Goal: Information Seeking & Learning: Learn about a topic

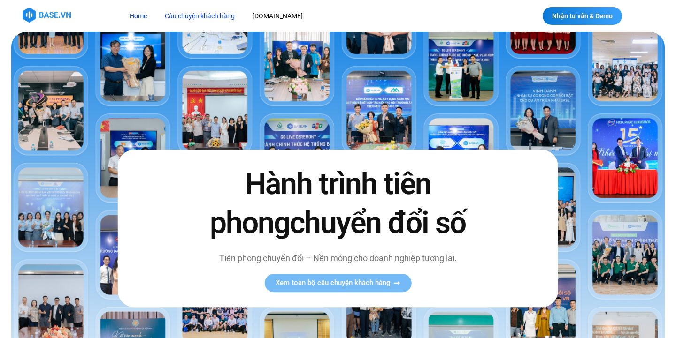
click at [223, 16] on link "Câu chuyện khách hàng" at bounding box center [200, 16] width 84 height 17
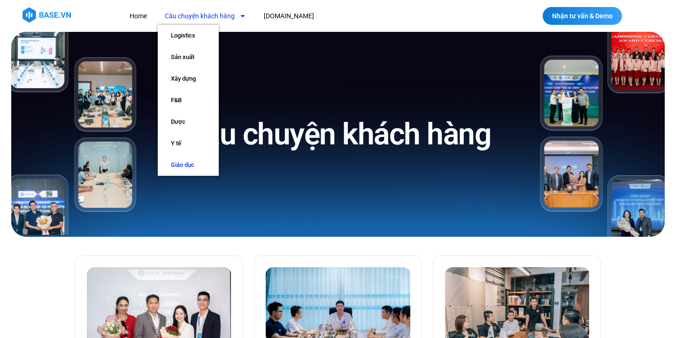
click at [195, 167] on link "Giáo dục" at bounding box center [188, 165] width 61 height 22
